Goal: Task Accomplishment & Management: Use online tool/utility

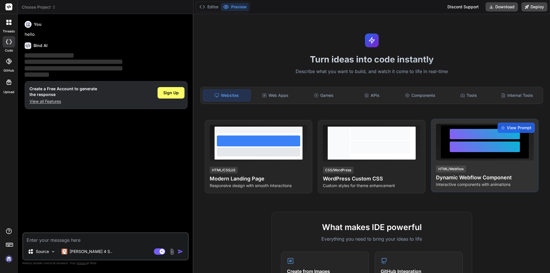
type textarea "x"
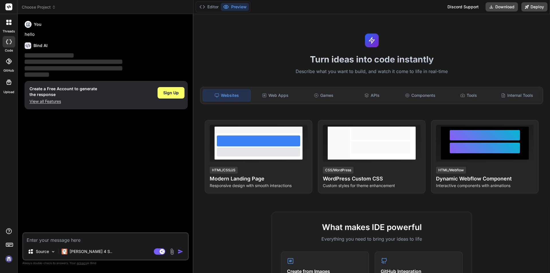
type textarea "SignUp Manage UI screen Create mockup for the Signup page Implement the html te…"
type textarea "x"
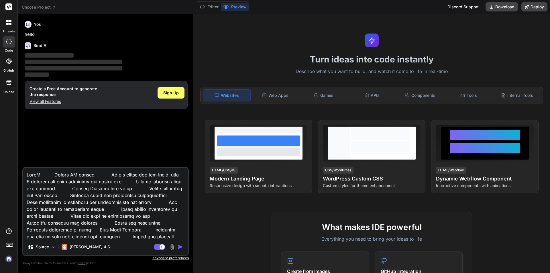
scroll to position [2510, 0]
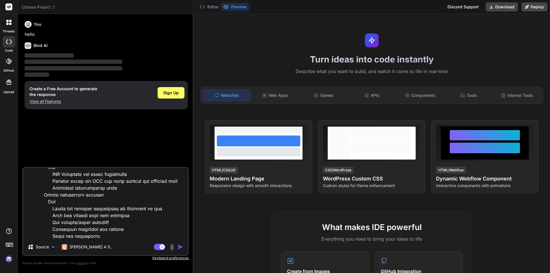
type textarea "SignUp Manage UI screen Create mockup for the Signup page Implement the html te…"
type textarea "x"
type textarea "SignUp Manage UI screen Create mockup for the Signup page Implement the html te…"
type textarea "x"
type textarea "SignUp Manage UI screen Create mockup for the Signup page Implement the html te…"
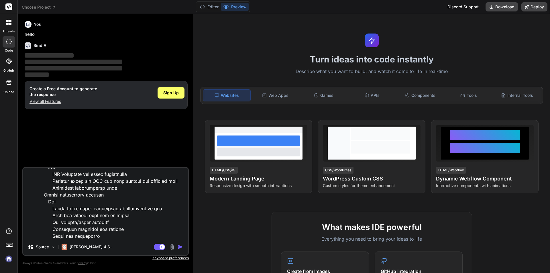
type textarea "x"
type textarea "SignUp Manage UI screen Create mockup for the Signup page Implement the html te…"
type textarea "x"
type textarea "SignUp Manage UI screen Create mockup for the Signup page Implement the html te…"
type textarea "x"
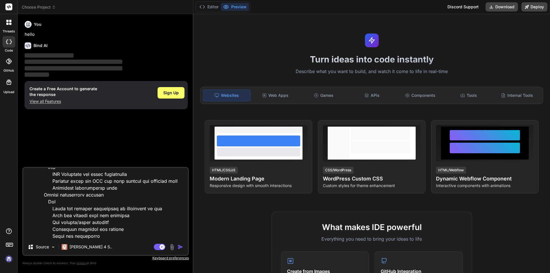
type textarea "SignUp Manage UI screen Create mockup for the Signup page Implement the html te…"
type textarea "x"
type textarea "SignUp Manage UI screen Create mockup for the Signup page Implement the html te…"
type textarea "x"
type textarea "SignUp Manage UI screen Create mockup for the Signup page Implement the html te…"
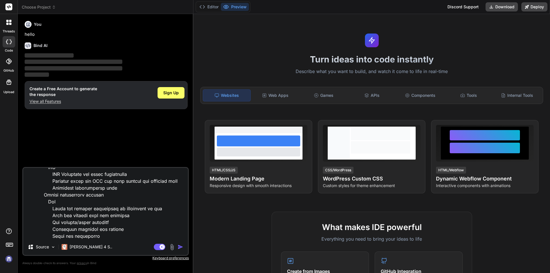
type textarea "x"
type textarea "SignUp Manage UI screen Create mockup for the Signup page Implement the html te…"
type textarea "x"
type textarea "SignUp Manage UI screen Create mockup for the Signup page Implement the html te…"
type textarea "x"
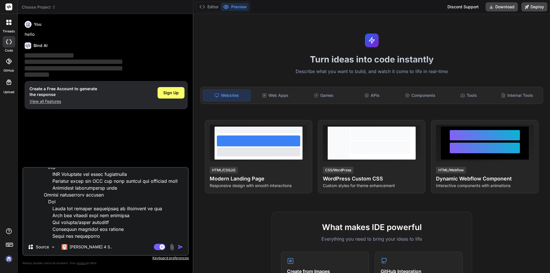
type textarea "SignUp Manage UI screen Create mockup for the Signup page Implement the html te…"
type textarea "x"
type textarea "SignUp Manage UI screen Create mockup for the Signup page Implement the html te…"
type textarea "x"
type textarea "SignUp Manage UI screen Create mockup for the Signup page Implement the html te…"
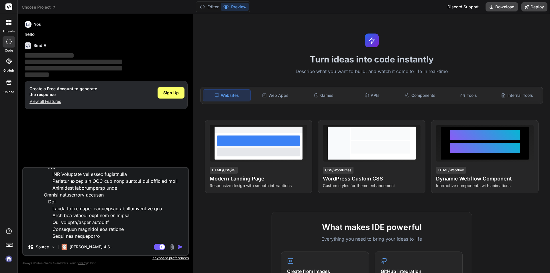
type textarea "x"
type textarea "SignUp Manage UI screen Create mockup for the Signup page Implement the html te…"
type textarea "x"
type textarea "SignUp Manage UI screen Create mockup for the Signup page Implement the html te…"
type textarea "x"
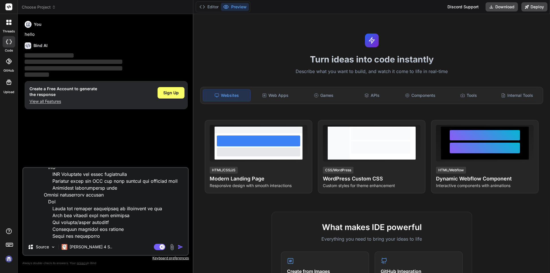
type textarea "SignUp Manage UI screen Create mockup for the Signup page Implement the html te…"
type textarea "x"
type textarea "SignUp Manage UI screen Create mockup for the Signup page Implement the html te…"
type textarea "x"
type textarea "SignUp Manage UI screen Create mockup for the Signup page Implement the html te…"
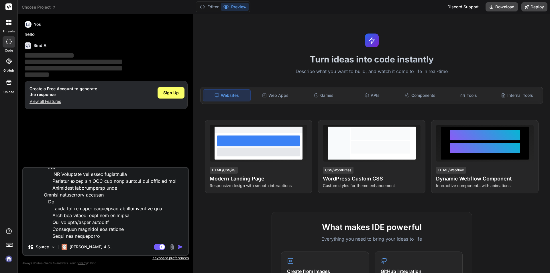
type textarea "x"
type textarea "SignUp Manage UI screen Create mockup for the Signup page Implement the html te…"
type textarea "x"
type textarea "SignUp Manage UI screen Create mockup for the Signup page Implement the html te…"
type textarea "x"
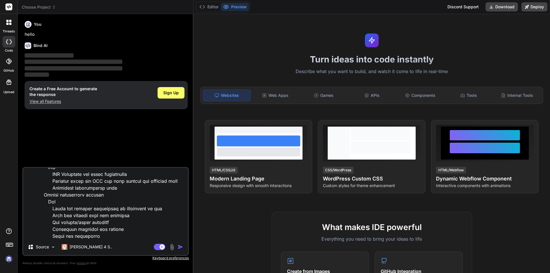
type textarea "SignUp Manage UI screen Create mockup for the Signup page Implement the html te…"
type textarea "x"
type textarea "SignUp Manage UI screen Create mockup for the Signup page Implement the html te…"
type textarea "x"
type textarea "SignUp Manage UI screen Create mockup for the Signup page Implement the html te…"
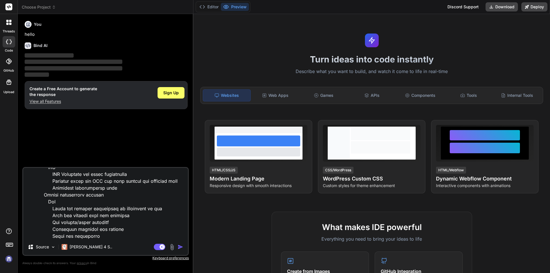
type textarea "x"
type textarea "SignUp Manage UI screen Create mockup for the Signup page Implement the html te…"
type textarea "x"
type textarea "SignUp Manage UI screen Create mockup for the Signup page Implement the html te…"
type textarea "x"
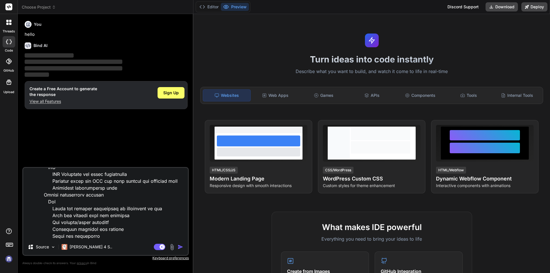
type textarea "SignUp Manage UI screen Create mockup for the Signup page Implement the html te…"
type textarea "x"
type textarea "SignUp Manage UI screen Create mockup for the Signup page Implement the html te…"
type textarea "x"
type textarea "SignUp Manage UI screen Create mockup for the Signup page Implement the html te…"
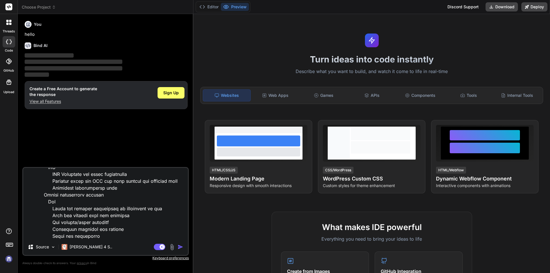
type textarea "x"
type textarea "SignUp Manage UI screen Create mockup for the Signup page Implement the html te…"
type textarea "x"
type textarea "SignUp Manage UI screen Create mockup for the Signup page Implement the html te…"
type textarea "x"
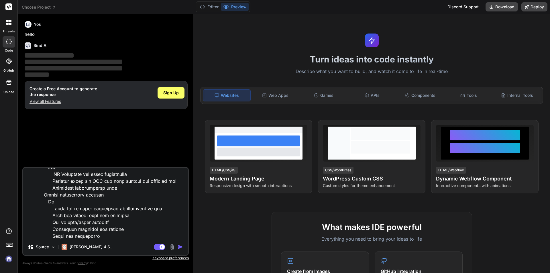
type textarea "SignUp Manage UI screen Create mockup for the Signup page Implement the html te…"
type textarea "x"
type textarea "SignUp Manage UI screen Create mockup for the Signup page Implement the html te…"
type textarea "x"
type textarea "SignUp Manage UI screen Create mockup for the Signup page Implement the html te…"
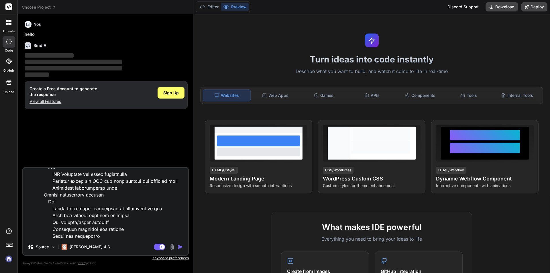
type textarea "x"
type textarea "SignUp Manage UI screen Create mockup for the Signup page Implement the html te…"
type textarea "x"
type textarea "SignUp Manage UI screen Create mockup for the Signup page Implement the html te…"
type textarea "x"
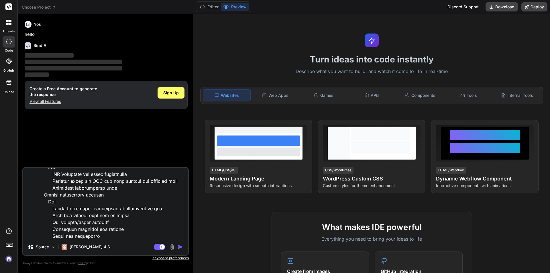
type textarea "SignUp Manage UI screen Create mockup for the Signup page Implement the html te…"
click at [178, 246] on img "button" at bounding box center [181, 247] width 6 height 6
click at [122, 204] on textarea at bounding box center [105, 203] width 165 height 71
type textarea "x"
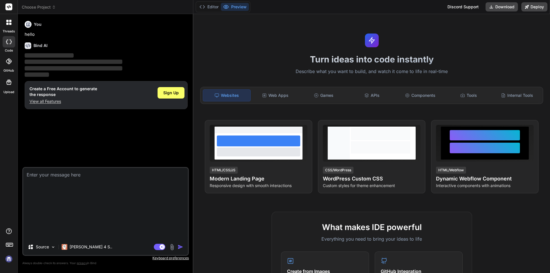
scroll to position [0, 0]
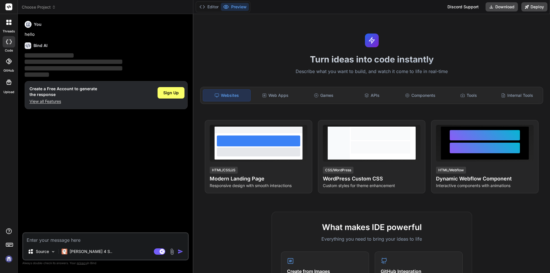
type textarea "h"
type textarea "x"
type textarea "he"
type textarea "x"
type textarea "hee"
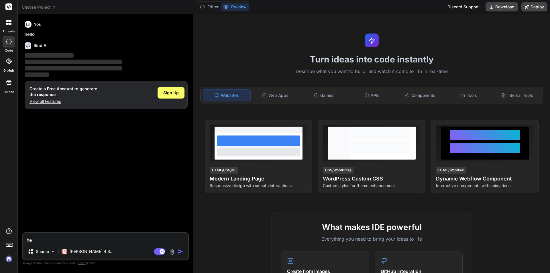
type textarea "x"
type textarea "hee"
click at [178, 252] on img "button" at bounding box center [181, 252] width 6 height 6
click at [173, 95] on span "Sign Up" at bounding box center [170, 93] width 15 height 6
click at [35, 101] on p "View all Features" at bounding box center [64, 102] width 68 height 6
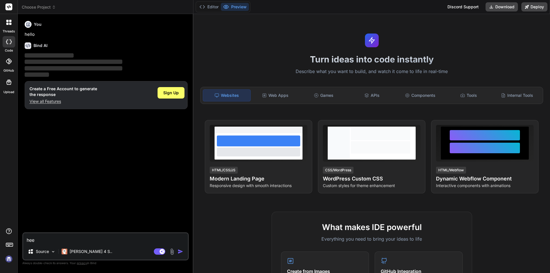
drag, startPoint x: 86, startPoint y: 240, endPoint x: 0, endPoint y: 242, distance: 86.0
click at [0, 242] on div "threads code GitHub Upload Choose Project Created with Pixso. Bind AI Web Searc…" at bounding box center [275, 136] width 550 height 273
type textarea "x"
click at [175, 93] on span "Sign Up" at bounding box center [170, 93] width 15 height 6
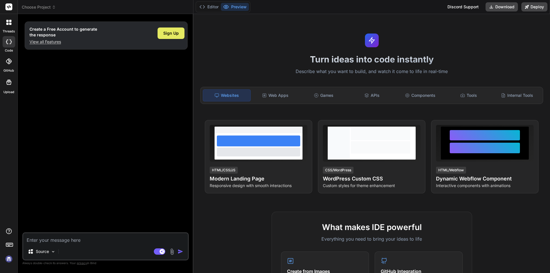
type textarea "x"
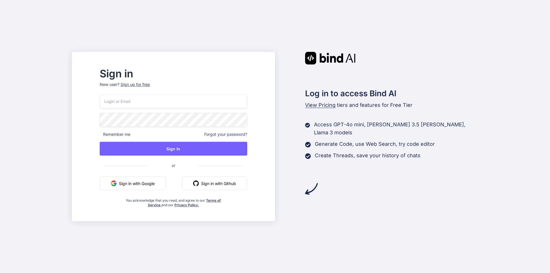
click at [151, 101] on input "email" at bounding box center [174, 101] width 148 height 14
type input "priyap@chetu.com"
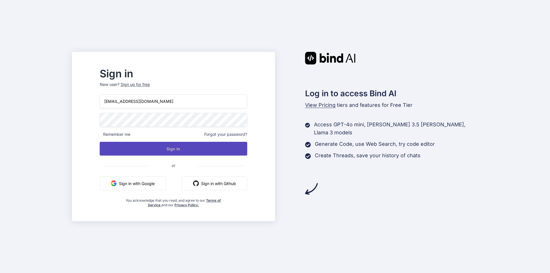
click at [182, 149] on button "Sign In" at bounding box center [174, 149] width 148 height 14
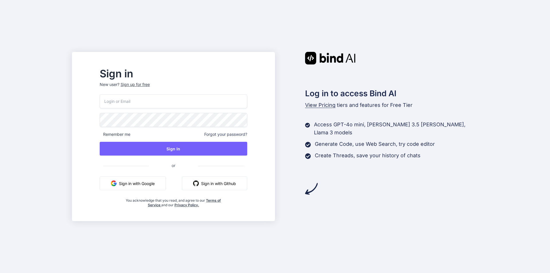
click at [187, 170] on span "or" at bounding box center [174, 165] width 50 height 14
click at [189, 164] on span "or" at bounding box center [174, 165] width 50 height 14
click at [186, 168] on span "or" at bounding box center [174, 165] width 50 height 14
click at [156, 101] on input "email" at bounding box center [174, 101] width 148 height 14
type input "priyap@chetu.com"
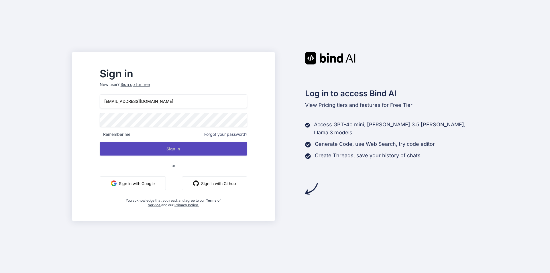
click at [142, 153] on button "Sign In" at bounding box center [174, 149] width 148 height 14
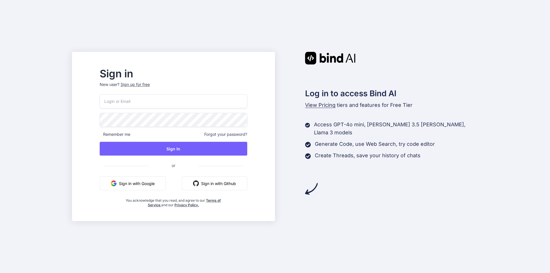
click at [166, 182] on button "Sign in with Google" at bounding box center [133, 183] width 66 height 14
click at [150, 84] on div "Sign up for free" at bounding box center [135, 85] width 29 height 6
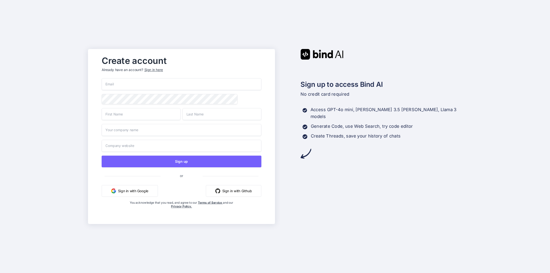
click at [156, 83] on input "email" at bounding box center [182, 84] width 160 height 12
type input "[EMAIL_ADDRESS][DOMAIN_NAME]"
click at [124, 115] on input "text" at bounding box center [141, 114] width 79 height 12
type input "Chetu"
click at [209, 113] on input "text" at bounding box center [222, 114] width 79 height 12
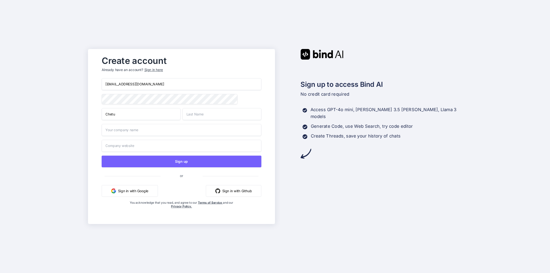
click at [151, 131] on input "text" at bounding box center [182, 130] width 160 height 12
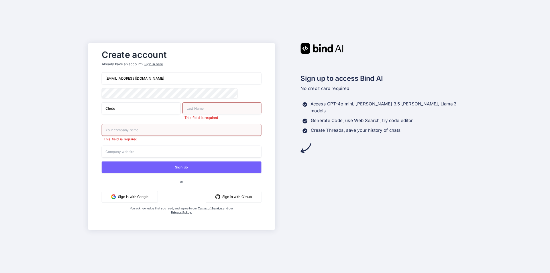
click at [220, 109] on input "text" at bounding box center [222, 108] width 79 height 12
type input "Chetu"
drag, startPoint x: 136, startPoint y: 129, endPoint x: 136, endPoint y: 134, distance: 4.7
click at [136, 129] on input "text" at bounding box center [182, 130] width 160 height 12
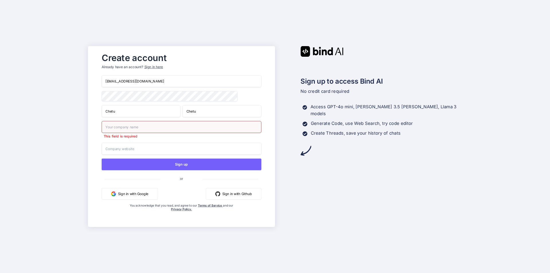
click at [130, 149] on input "text" at bounding box center [182, 149] width 160 height 12
click at [157, 127] on input "text" at bounding box center [182, 127] width 160 height 12
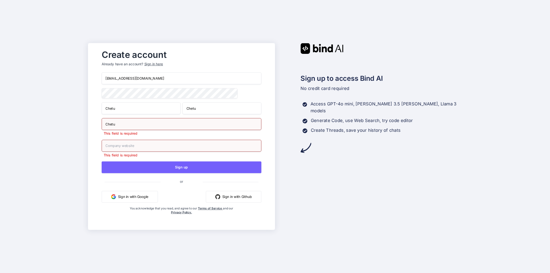
type input "Chetu"
click at [159, 144] on input "text" at bounding box center [182, 146] width 160 height 12
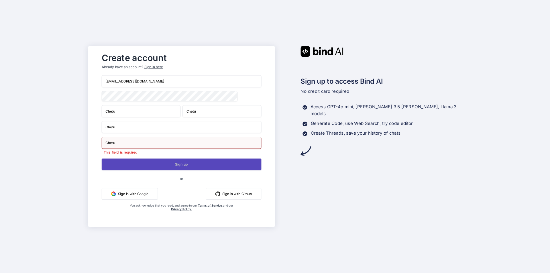
type input "Chetu"
click at [166, 163] on button "Sign up" at bounding box center [182, 164] width 160 height 12
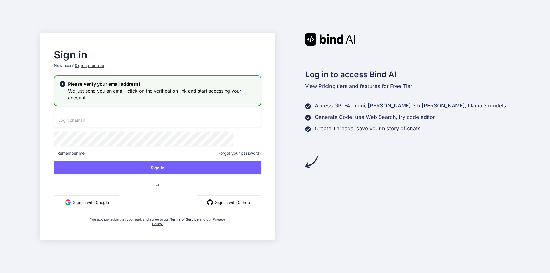
click at [131, 121] on input "email" at bounding box center [157, 120] width 207 height 14
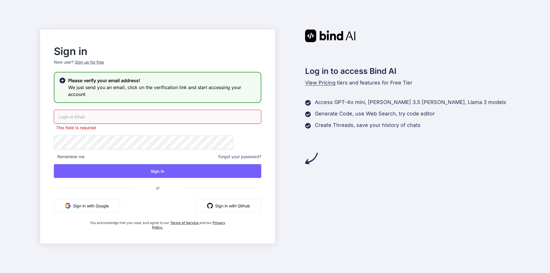
click at [138, 110] on input "email" at bounding box center [157, 117] width 207 height 14
type input "[EMAIL_ADDRESS][DOMAIN_NAME]"
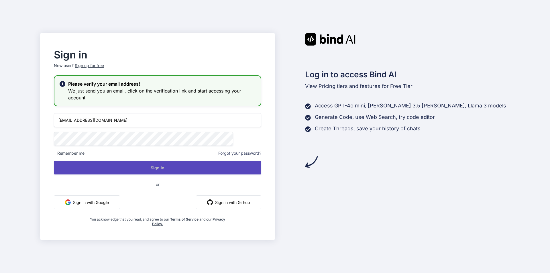
drag, startPoint x: 170, startPoint y: 162, endPoint x: 169, endPoint y: 165, distance: 2.9
click at [169, 162] on button "Sign In" at bounding box center [157, 168] width 207 height 14
click at [171, 166] on button "Sign In" at bounding box center [157, 168] width 207 height 14
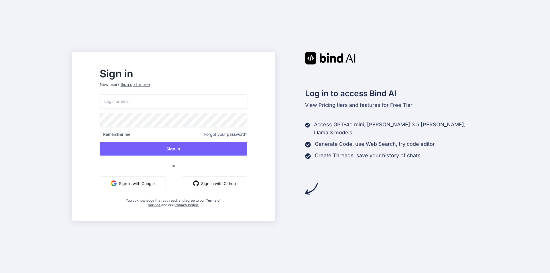
click at [156, 99] on input "email" at bounding box center [174, 101] width 148 height 14
type input "[EMAIL_ADDRESS][DOMAIN_NAME]"
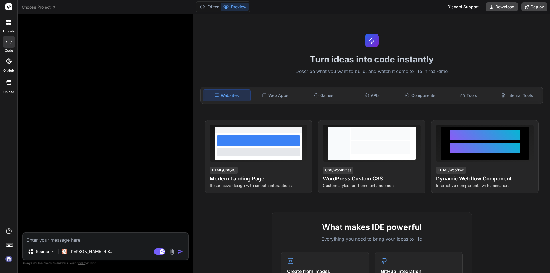
type textarea "x"
paste textarea "[URL][DOMAIN_NAME][SECURITY_DATA][DOMAIN_NAME]"
type textarea "[URL][DOMAIN_NAME][SECURITY_DATA][DOMAIN_NAME]"
type textarea "x"
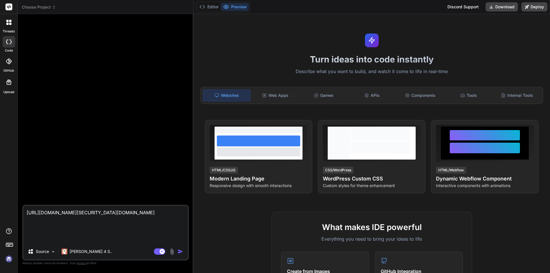
type textarea "x"
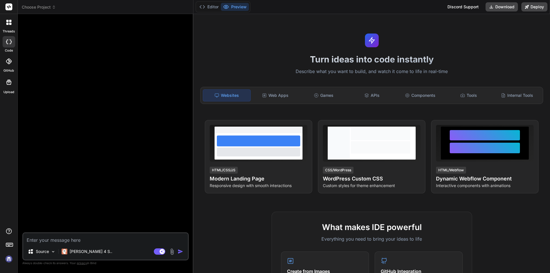
click at [65, 242] on textarea at bounding box center [105, 238] width 165 height 10
type textarea "j"
type textarea "x"
type textarea "js"
type textarea "x"
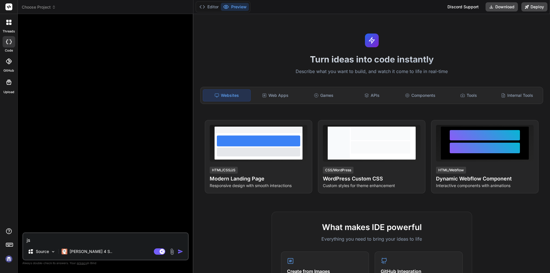
type textarea "js"
type textarea "x"
type textarea "js v"
type textarea "x"
type textarea "js va"
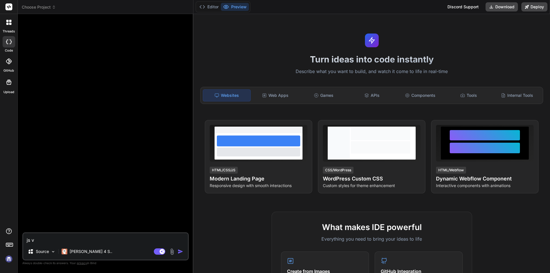
type textarea "x"
type textarea "js var"
type textarea "x"
type textarea "[PERSON_NAME]"
type textarea "x"
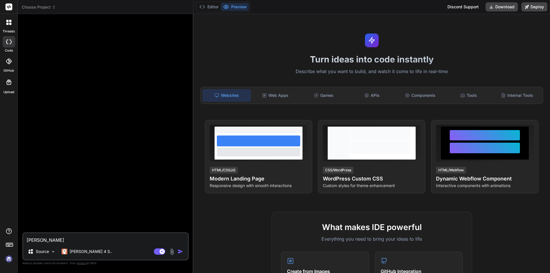
type textarea "[PERSON_NAME]"
type textarea "x"
type textarea "js variab"
type textarea "x"
type textarea "js variabl"
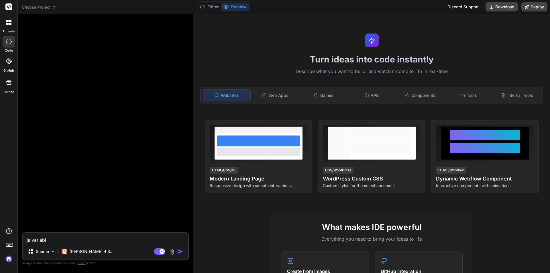
type textarea "x"
type textarea "js variable"
type textarea "x"
type textarea "js variables"
type textarea "x"
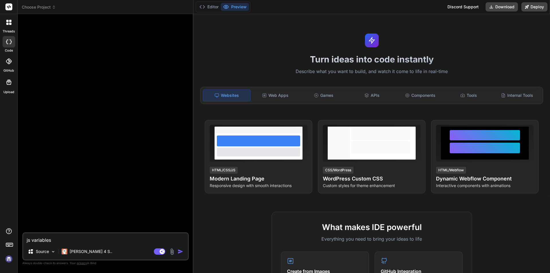
type textarea "js variables"
click at [176, 249] on div "Agent Mode. When this toggle is activated, AI automatically makes decisions, re…" at bounding box center [169, 251] width 33 height 7
click at [178, 250] on img "button" at bounding box center [181, 252] width 6 height 6
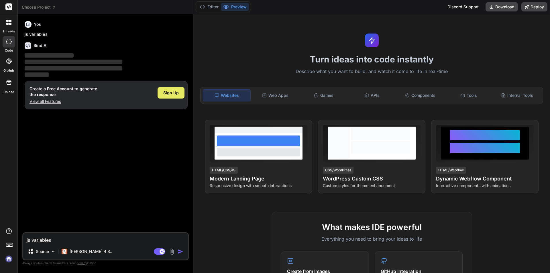
click at [169, 89] on div "Sign Up" at bounding box center [171, 92] width 27 height 11
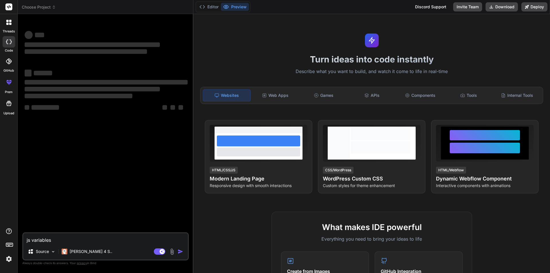
type textarea "x"
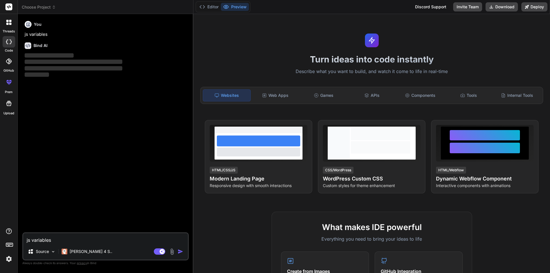
click at [64, 242] on textarea "js variables" at bounding box center [105, 238] width 165 height 10
paste textarea "[URL][DOMAIN_NAME][SECURITY_DATA][DOMAIN_NAME]"
type textarea "[URL][DOMAIN_NAME][SECURITY_DATA][DOMAIN_NAME]"
type textarea "x"
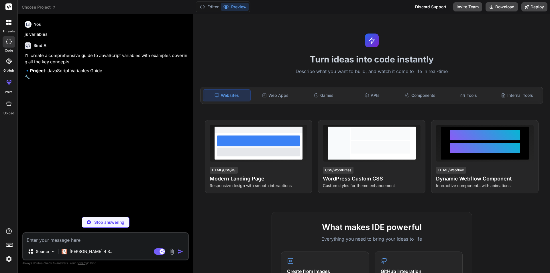
type textarea "x"
paste textarea "SignUp Manage UI screen Create mockup for the Signup page Implement the html te…"
type textarea "SignUp Manage UI screen Create mockup for the Signup page Implement the html te…"
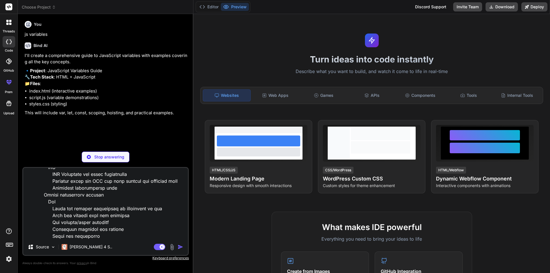
type textarea "x"
type textarea "SignUp Manage UI screen Create mockup for the Signup page Implement the html te…"
type textarea "x"
type textarea "SignUp Manage UI screen Create mockup for the Signup page Implement the html te…"
type textarea "x"
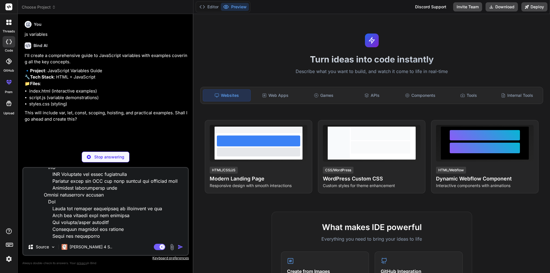
type textarea "SignUp Manage UI screen Create mockup for the Signup page Implement the html te…"
type textarea "x"
type textarea "SignUp Manage UI screen Create mockup for the Signup page Implement the html te…"
type textarea "x"
type textarea "SignUp Manage UI screen Create mockup for the Signup page Implement the html te…"
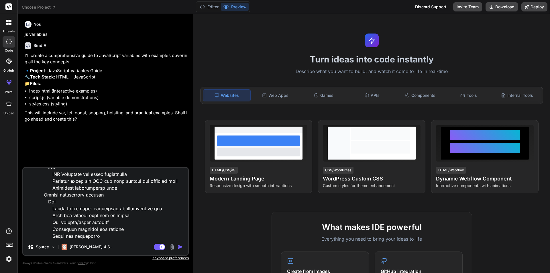
type textarea "x"
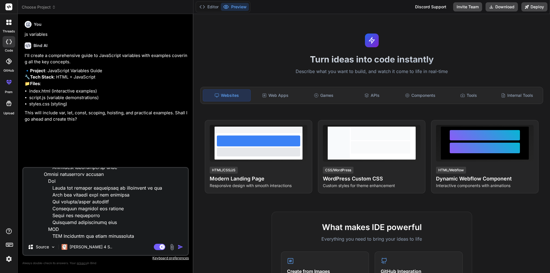
type textarea "SignUp Manage UI screen Create mockup for the Signup page Implement the html te…"
type textarea "x"
type textarea "SignUp Manage UI screen Create mockup for the Signup page Implement the html te…"
type textarea "x"
type textarea "SignUp Manage UI screen Create mockup for the Signup page Implement the html te…"
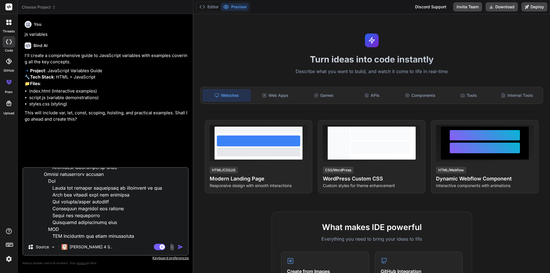
type textarea "x"
type textarea "SignUp Manage UI screen Create mockup for the Signup page Implement the html te…"
type textarea "x"
type textarea "SignUp Manage UI screen Create mockup for the Signup page Implement the html te…"
type textarea "x"
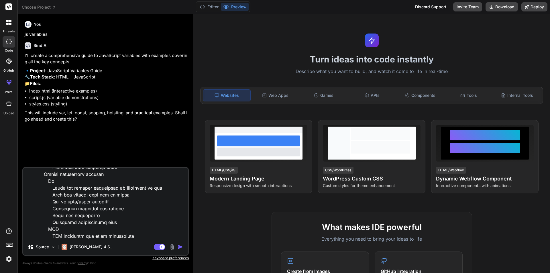
type textarea "SignUp Manage UI screen Create mockup for the Signup page Implement the html te…"
type textarea "x"
type textarea "SignUp Manage UI screen Create mockup for the Signup page Implement the html te…"
type textarea "x"
type textarea "SignUp Manage UI screen Create mockup for the Signup page Implement the html te…"
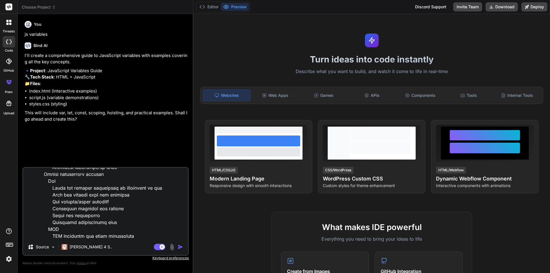
type textarea "x"
type textarea "SignUp Manage UI screen Create mockup for the Signup page Implement the html te…"
type textarea "x"
type textarea "SignUp Manage UI screen Create mockup for the Signup page Implement the html te…"
type textarea "x"
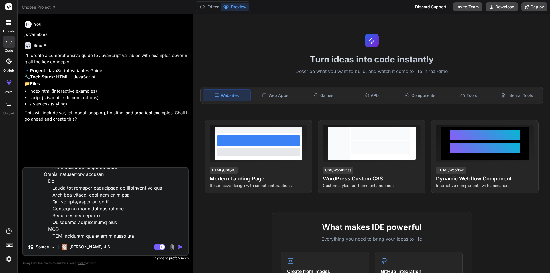
type textarea "SignUp Manage UI screen Create mockup for the Signup page Implement the html te…"
type textarea "x"
type textarea "SignUp Manage UI screen Create mockup for the Signup page Implement the html te…"
type textarea "x"
type textarea "SignUp Manage UI screen Create mockup for the Signup page Implement the html te…"
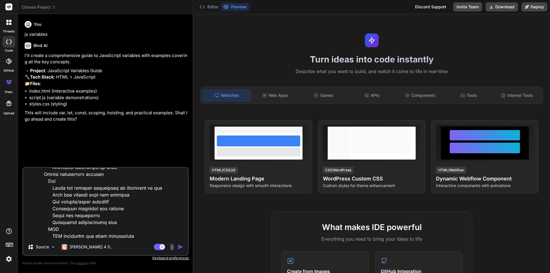
type textarea "x"
type textarea "SignUp Manage UI screen Create mockup for the Signup page Implement the html te…"
type textarea "x"
type textarea "SignUp Manage UI screen Create mockup for the Signup page Implement the html te…"
type textarea "x"
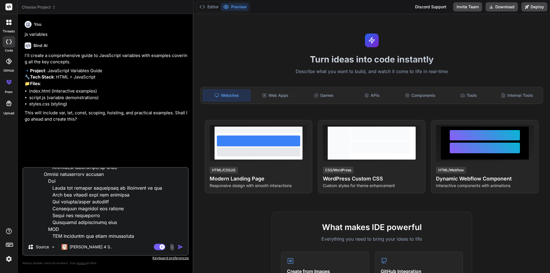
type textarea "SignUp Manage UI screen Create mockup for the Signup page Implement the html te…"
type textarea "x"
type textarea "SignUp Manage UI screen Create mockup for the Signup page Implement the html te…"
type textarea "x"
type textarea "SignUp Manage UI screen Create mockup for the Signup page Implement the html te…"
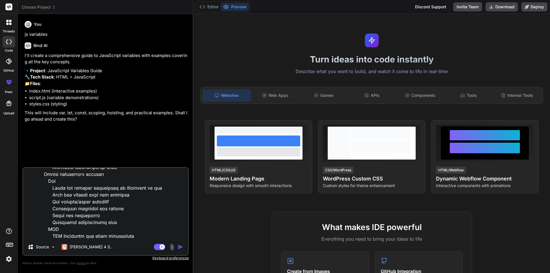
type textarea "x"
type textarea "SignUp Manage UI screen Create mockup for the Signup page Implement the html te…"
type textarea "x"
type textarea "SignUp Manage UI screen Create mockup for the Signup page Implement the html te…"
type textarea "x"
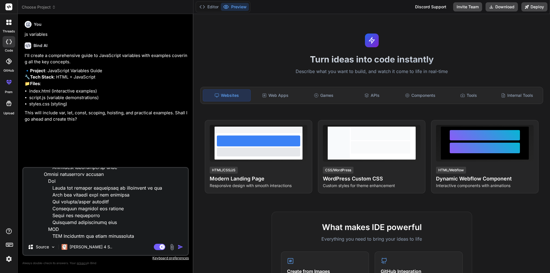
type textarea "SignUp Manage UI screen Create mockup for the Signup page Implement the html te…"
type textarea "x"
type textarea "SignUp Manage UI screen Create mockup for the Signup page Implement the html te…"
type textarea "x"
type textarea "SignUp Manage UI screen Create mockup for the Signup page Implement the html te…"
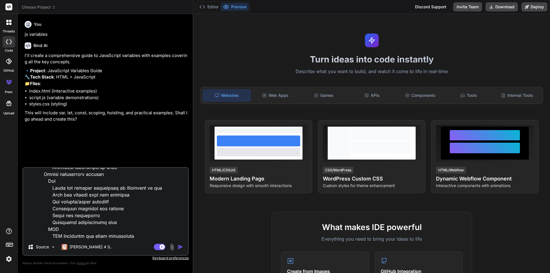
type textarea "x"
type textarea "SignUp Manage UI screen Create mockup for the Signup page Implement the html te…"
type textarea "x"
type textarea "SignUp Manage UI screen Create mockup for the Signup page Implement the html te…"
type textarea "x"
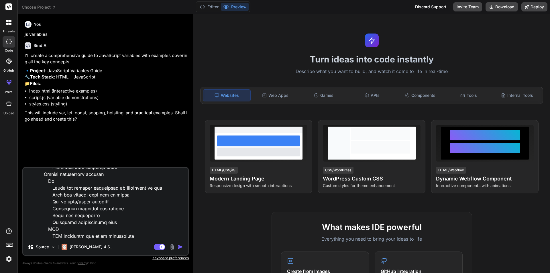
type textarea "SignUp Manage UI screen Create mockup for the Signup page Implement the html te…"
type textarea "x"
type textarea "SignUp Manage UI screen Create mockup for the Signup page Implement the html te…"
type textarea "x"
type textarea "SignUp Manage UI screen Create mockup for the Signup page Implement the html te…"
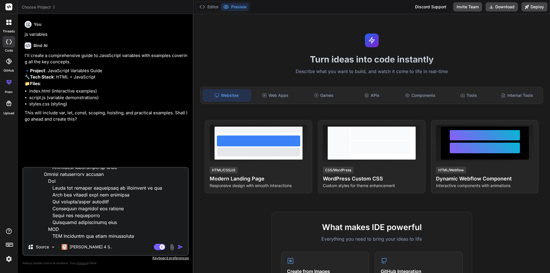
type textarea "x"
type textarea "SignUp Manage UI screen Create mockup for the Signup page Implement the html te…"
type textarea "x"
type textarea "SignUp Manage UI screen Create mockup for the Signup page Implement the html te…"
type textarea "x"
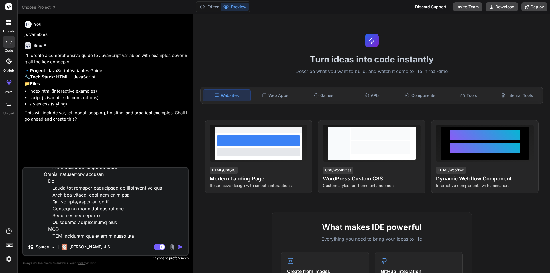
type textarea "SignUp Manage UI screen Create mockup for the Signup page Implement the html te…"
type textarea "x"
type textarea "SignUp Manage UI screen Create mockup for the Signup page Implement the html te…"
type textarea "x"
type textarea "SignUp Manage UI screen Create mockup for the Signup page Implement the html te…"
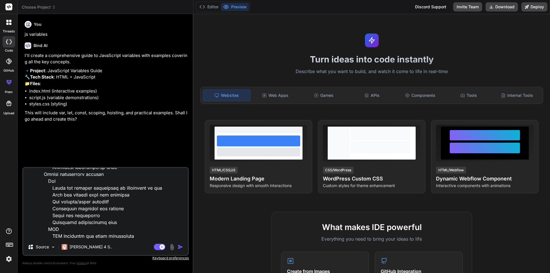
type textarea "x"
type textarea "SignUp Manage UI screen Create mockup for the Signup page Implement the html te…"
type textarea "x"
type textarea "SignUp Manage UI screen Create mockup for the Signup page Implement the html te…"
type textarea "x"
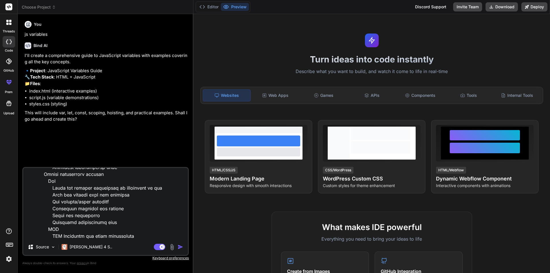
type textarea "SignUp Manage UI screen Create mockup for the Signup page Implement the html te…"
type textarea "x"
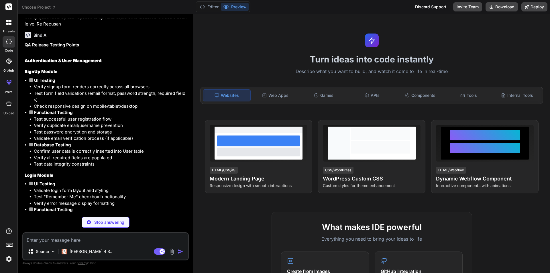
scroll to position [1219, 0]
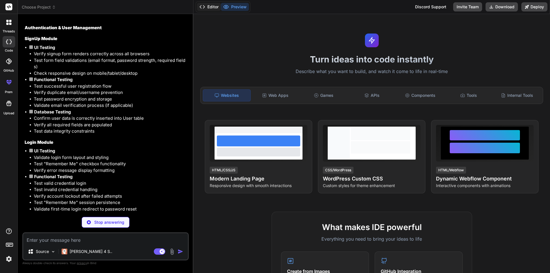
click at [211, 8] on button "Editor" at bounding box center [209, 7] width 24 height 8
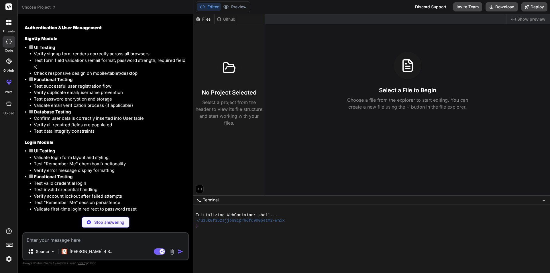
click at [211, 8] on button "Editor" at bounding box center [209, 7] width 24 height 8
click at [235, 8] on button "Preview" at bounding box center [235, 7] width 28 height 8
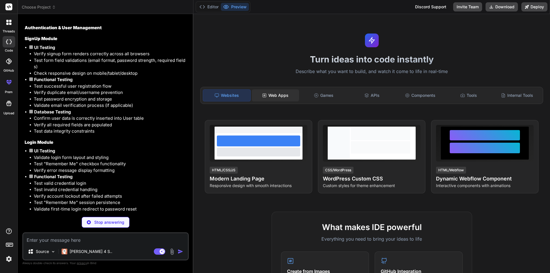
click at [274, 97] on div "Web Apps" at bounding box center [275, 95] width 47 height 12
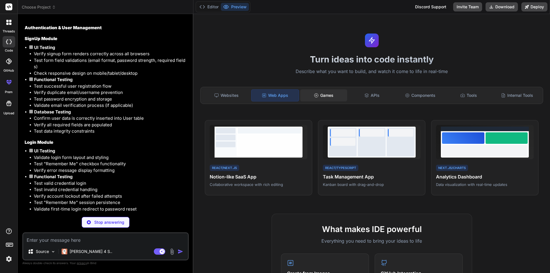
click at [330, 95] on div "Games" at bounding box center [323, 95] width 47 height 12
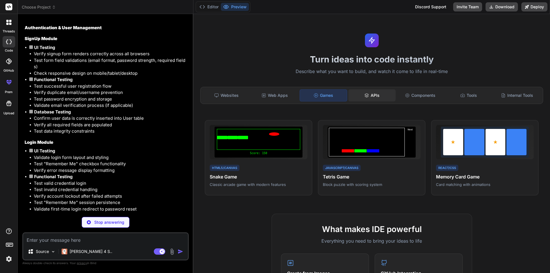
click at [378, 94] on div "APIs" at bounding box center [371, 95] width 47 height 12
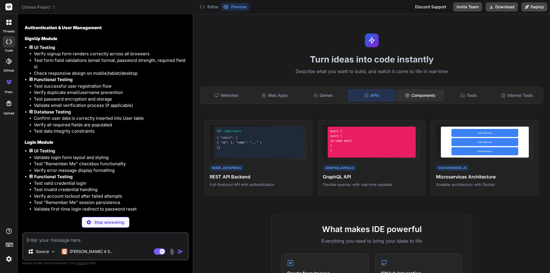
click at [410, 94] on div "Components" at bounding box center [420, 95] width 47 height 12
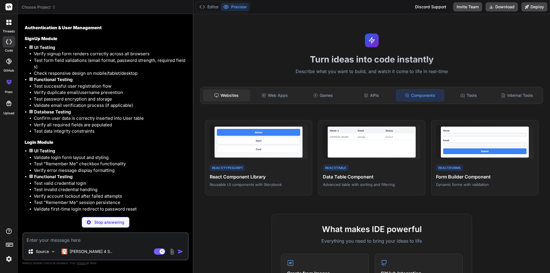
click at [217, 95] on icon at bounding box center [216, 95] width 5 height 5
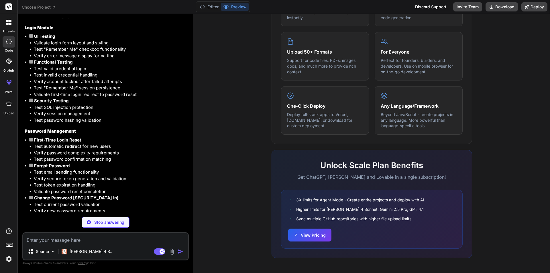
scroll to position [1505, 0]
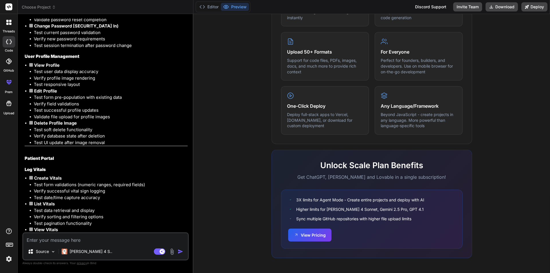
type textarea "x"
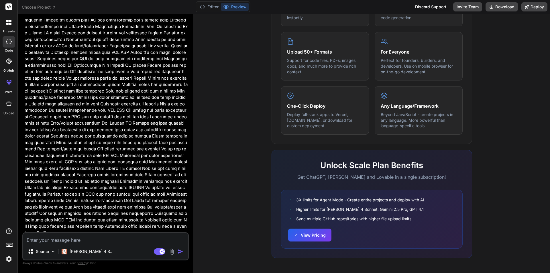
scroll to position [1149, 0]
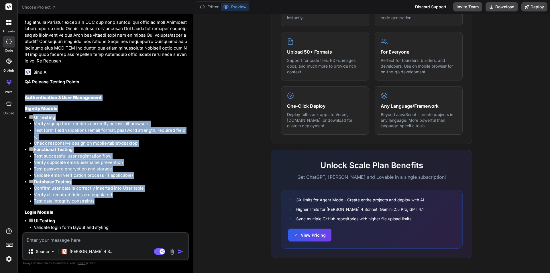
drag, startPoint x: 25, startPoint y: 78, endPoint x: 103, endPoint y: 175, distance: 124.6
copy div "Authentication & User Management SignUp Module UI Testing Verify signup form re…"
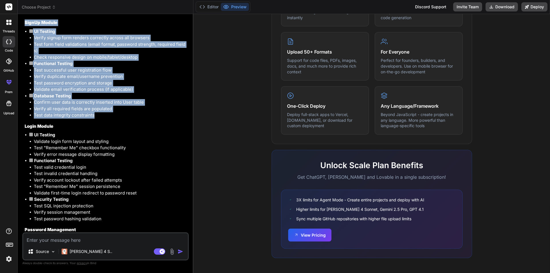
scroll to position [1263, 0]
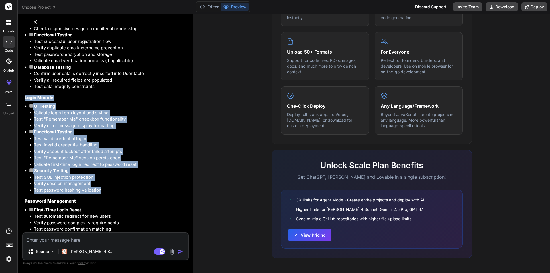
drag, startPoint x: 110, startPoint y: 164, endPoint x: 20, endPoint y: 71, distance: 130.1
click at [20, 71] on div "Bind AI Web Search Created with Pixso. Code Generator You js variables Bind AI …" at bounding box center [106, 143] width 176 height 259
copy div "Login Module UI Testing Validate login form layout and styling Test "Remember M…"
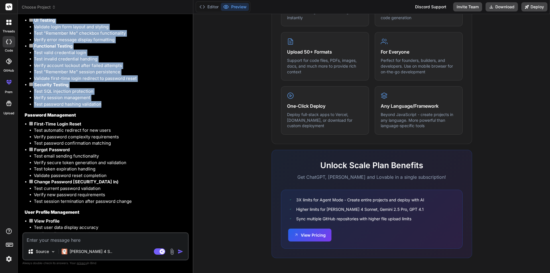
scroll to position [1378, 0]
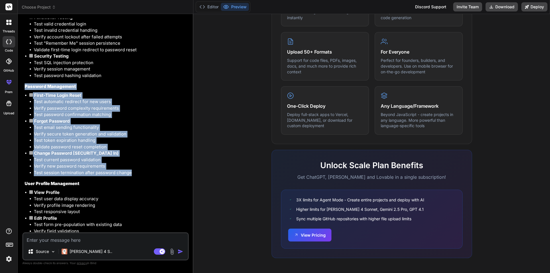
drag, startPoint x: 143, startPoint y: 146, endPoint x: 25, endPoint y: 63, distance: 144.7
copy div "Password Management First-Time Login Reset Test automatic redirect for new user…"
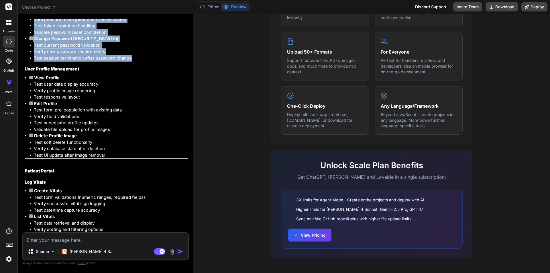
scroll to position [1464, 0]
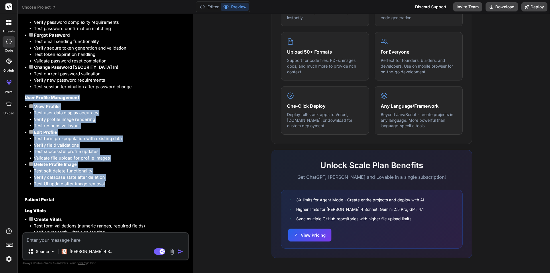
drag, startPoint x: 110, startPoint y: 157, endPoint x: 24, endPoint y: 72, distance: 120.7
click at [23, 72] on div "You js variables Bind AI I'll create a comprehensive guide to JavaScript variab…" at bounding box center [105, 126] width 165 height 214
copy div "User Profile Management View Profile Test user data display accuracy Verify pro…"
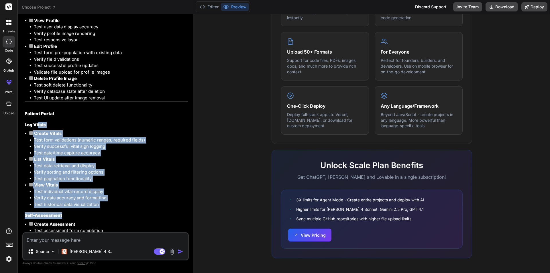
drag, startPoint x: 76, startPoint y: 158, endPoint x: 38, endPoint y: 102, distance: 68.2
click at [86, 163] on li "Test data retrieval and display" at bounding box center [111, 166] width 154 height 7
drag, startPoint x: 103, startPoint y: 178, endPoint x: 24, endPoint y: 91, distance: 117.3
click at [24, 91] on div "You js variables Bind AI I'll create a comprehensive guide to JavaScript variab…" at bounding box center [105, 126] width 165 height 214
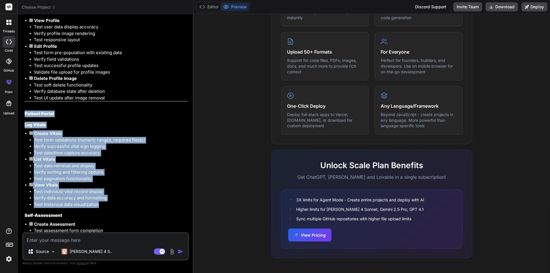
copy div "Patient Portal Log Vitals Create Vitals Test form validations (numeric ranges, …"
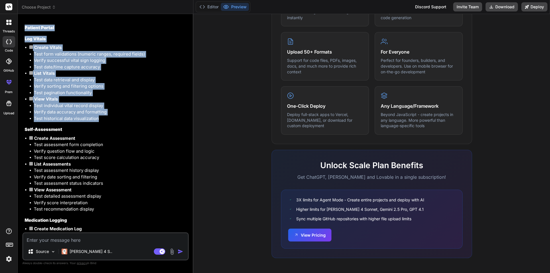
scroll to position [1664, 0]
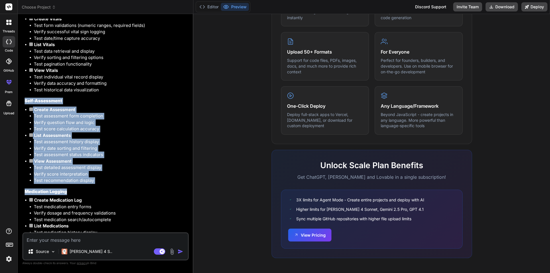
drag, startPoint x: 97, startPoint y: 156, endPoint x: 25, endPoint y: 78, distance: 105.4
click at [57, 145] on li "Verify date sorting and filtering" at bounding box center [111, 148] width 154 height 7
drag, startPoint x: 99, startPoint y: 152, endPoint x: 21, endPoint y: 76, distance: 109.4
click at [21, 76] on div "Bind AI Web Search Created with Pixso. Code Generator You js variables Bind AI …" at bounding box center [106, 143] width 176 height 259
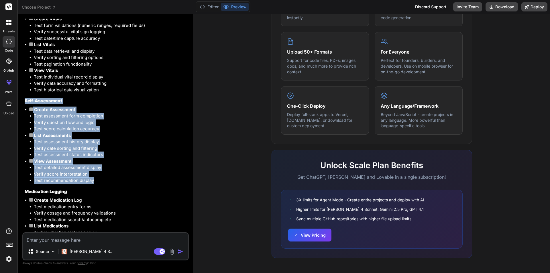
copy div "Self-Assessment Create Assessment Test assessment form completion Verify questi…"
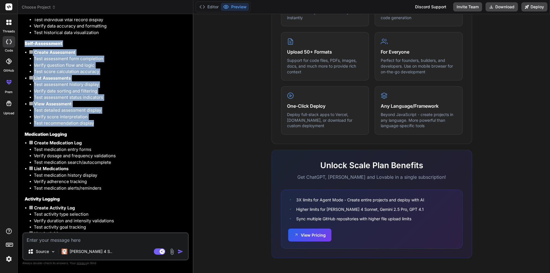
scroll to position [1750, 0]
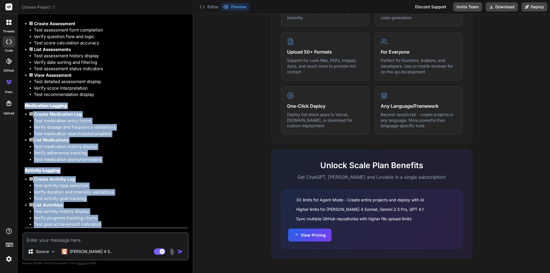
drag, startPoint x: 108, startPoint y: 198, endPoint x: 24, endPoint y: 82, distance: 143.4
click at [24, 82] on div "You js variables Bind AI I'll create a comprehensive guide to JavaScript variab…" at bounding box center [105, 126] width 165 height 214
copy div "Medication Logging Create Medication Log Test medication entry forms Verify dos…"
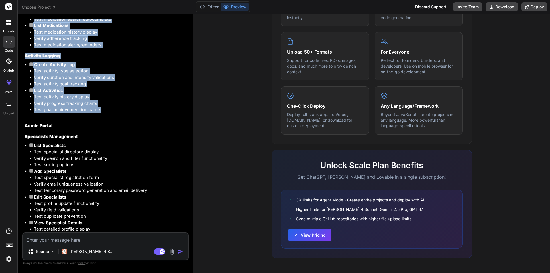
scroll to position [1922, 0]
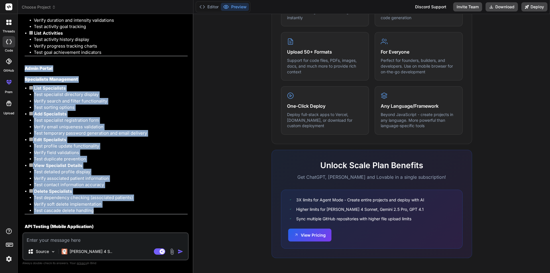
drag, startPoint x: 101, startPoint y: 184, endPoint x: 21, endPoint y: 43, distance: 161.8
click at [21, 43] on div "Bind AI Web Search Created with Pixso. Code Generator You js variables Bind AI …" at bounding box center [106, 143] width 176 height 259
copy div "Admin Portal Specialists Management List Specialists Test specialist directory …"
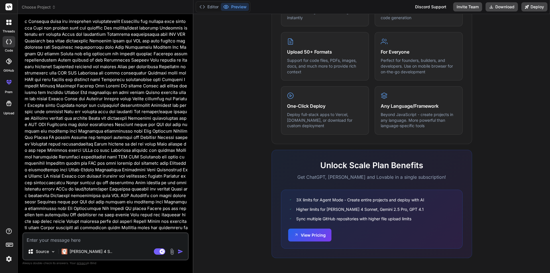
scroll to position [576, 0]
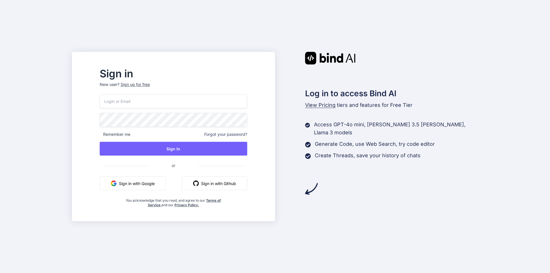
click at [158, 104] on input "email" at bounding box center [174, 101] width 148 height 14
type input "priyap@chetu.com"
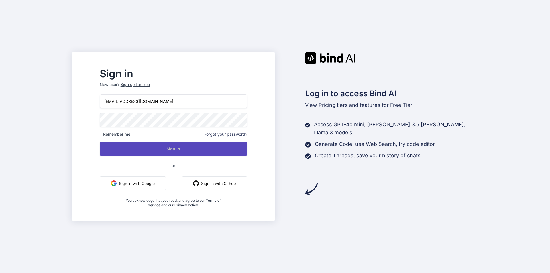
click at [207, 146] on button "Sign In" at bounding box center [174, 149] width 148 height 14
